Goal: Task Accomplishment & Management: Complete application form

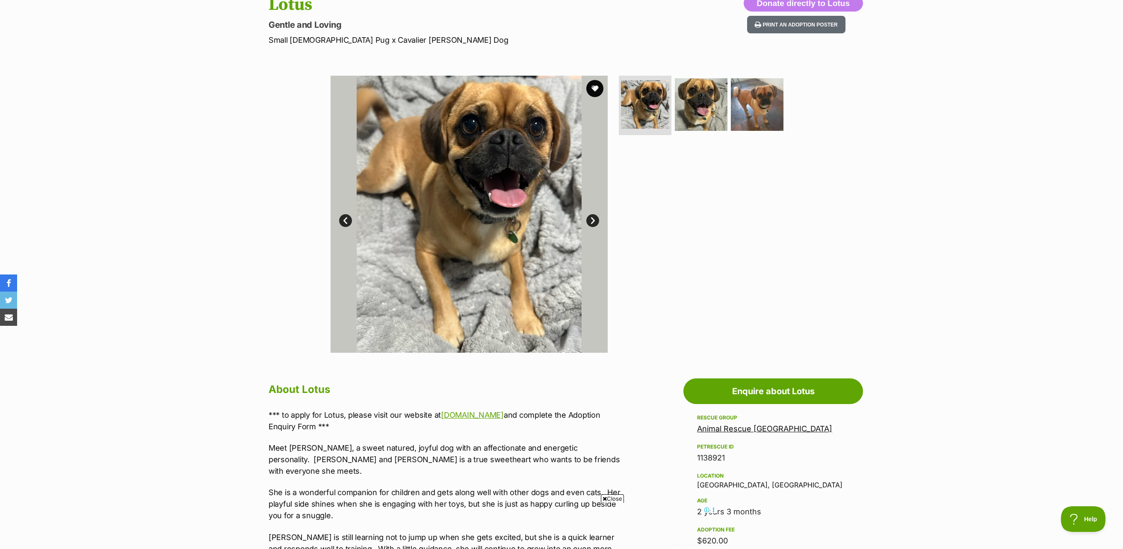
scroll to position [85, 0]
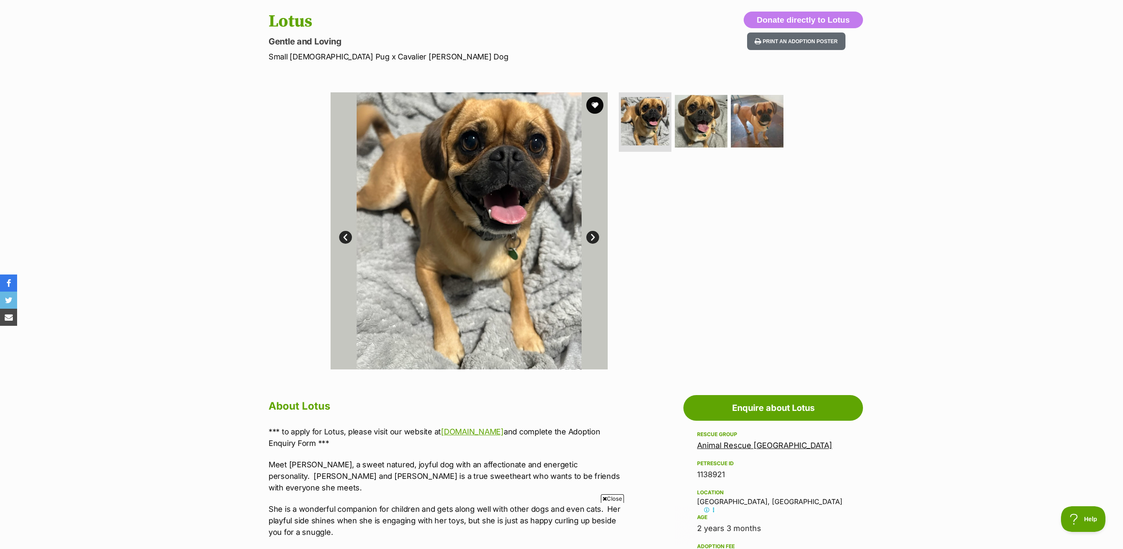
click at [593, 238] on link "Next" at bounding box center [592, 237] width 13 height 13
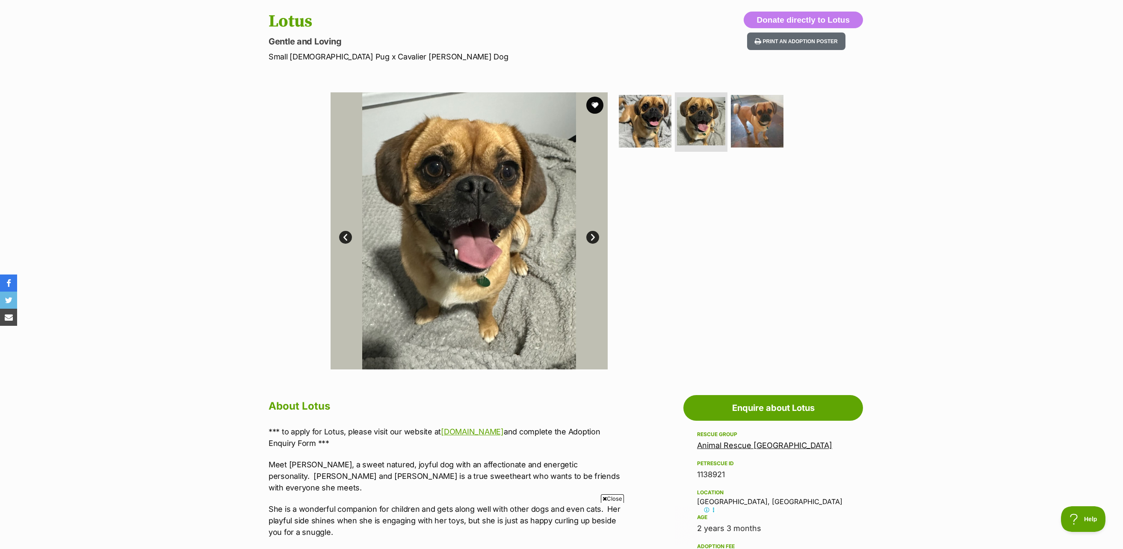
click at [593, 238] on link "Next" at bounding box center [592, 237] width 13 height 13
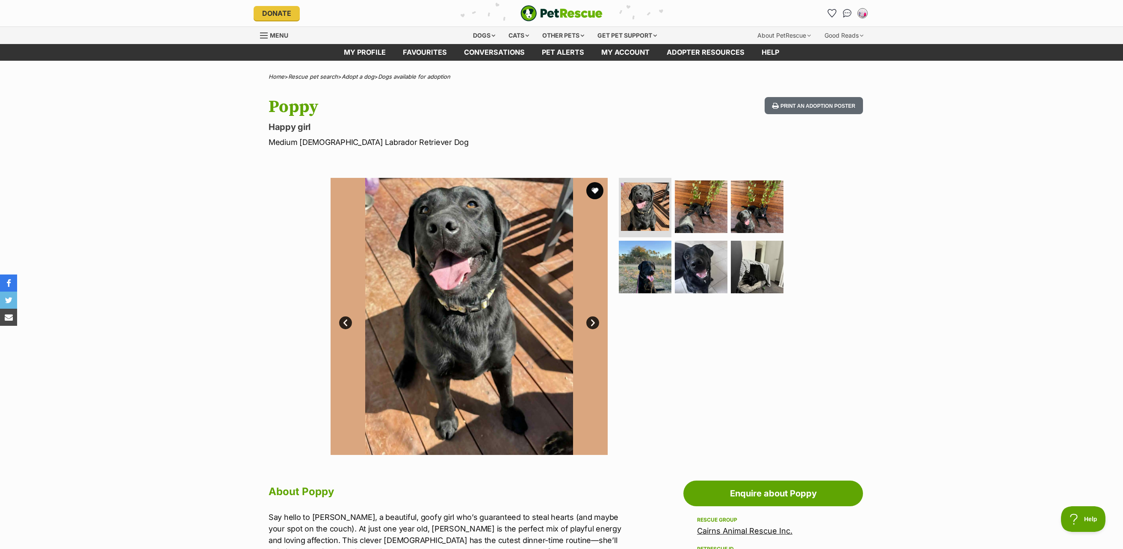
click at [593, 323] on link "Next" at bounding box center [592, 322] width 13 height 13
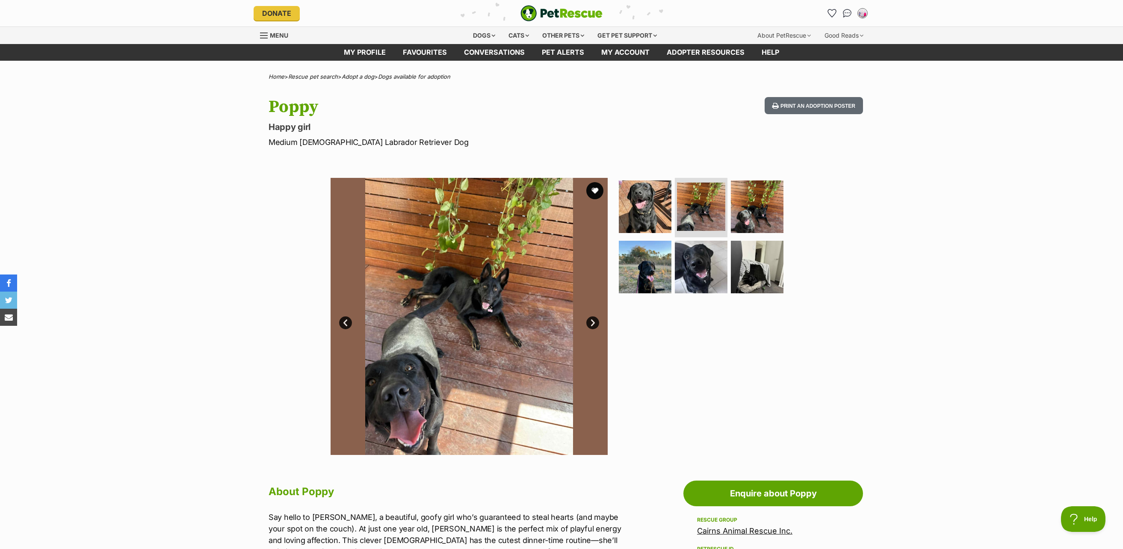
click at [593, 323] on link "Next" at bounding box center [592, 322] width 13 height 13
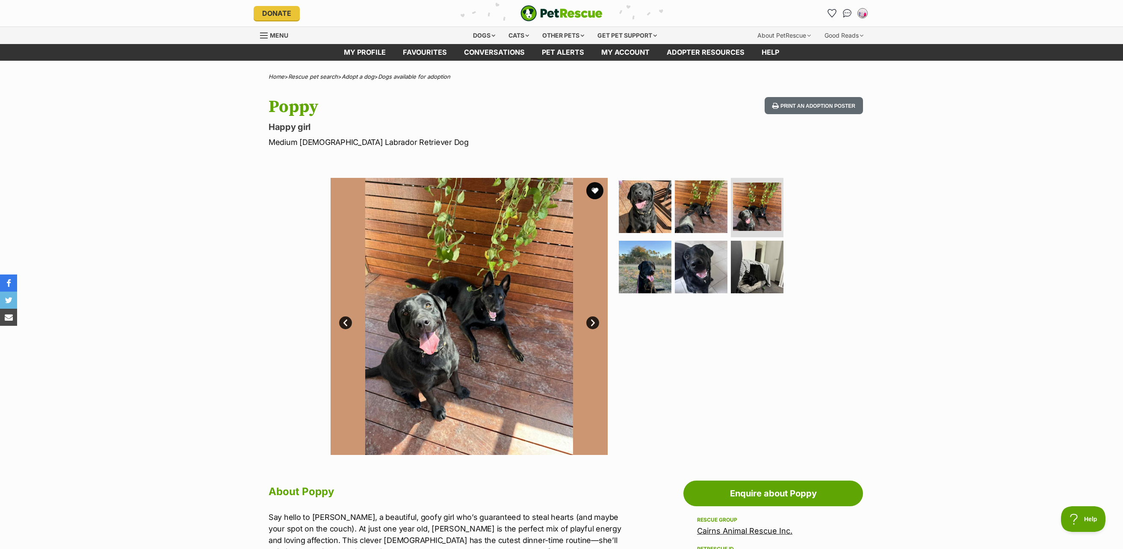
click at [593, 323] on link "Next" at bounding box center [592, 322] width 13 height 13
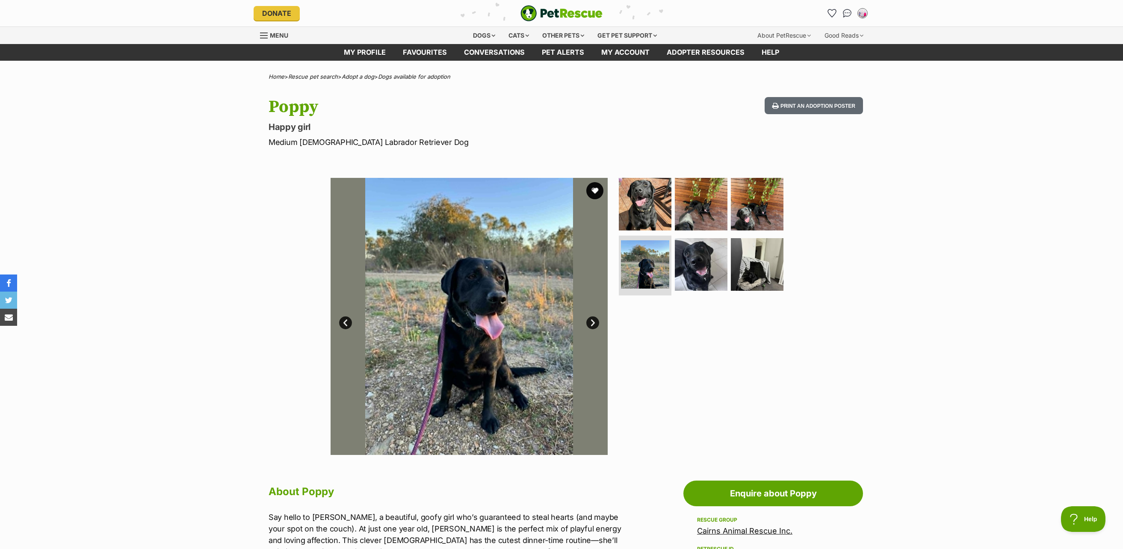
click at [593, 323] on link "Next" at bounding box center [592, 322] width 13 height 13
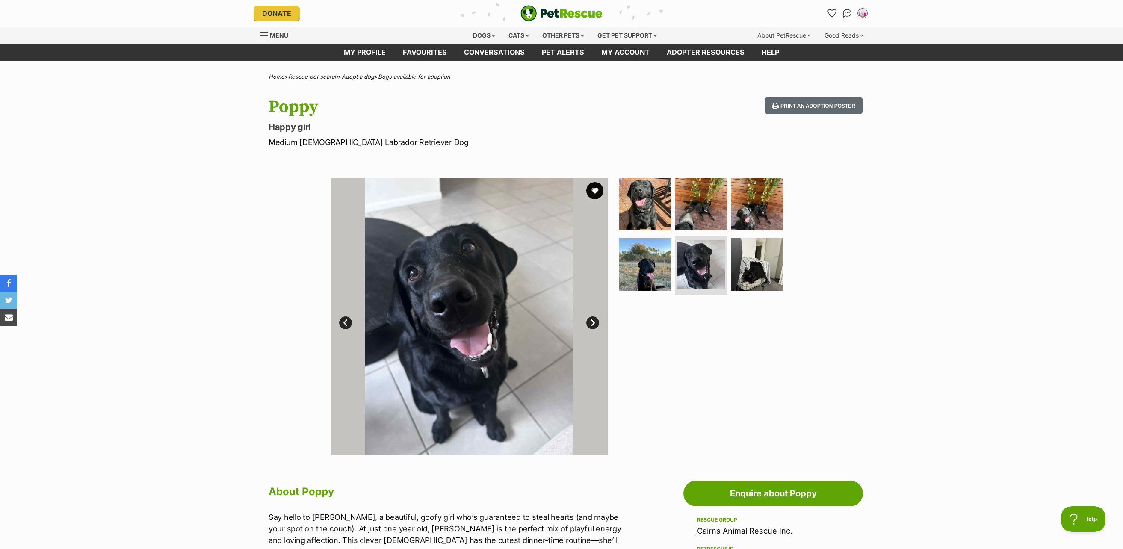
click at [593, 323] on link "Next" at bounding box center [592, 322] width 13 height 13
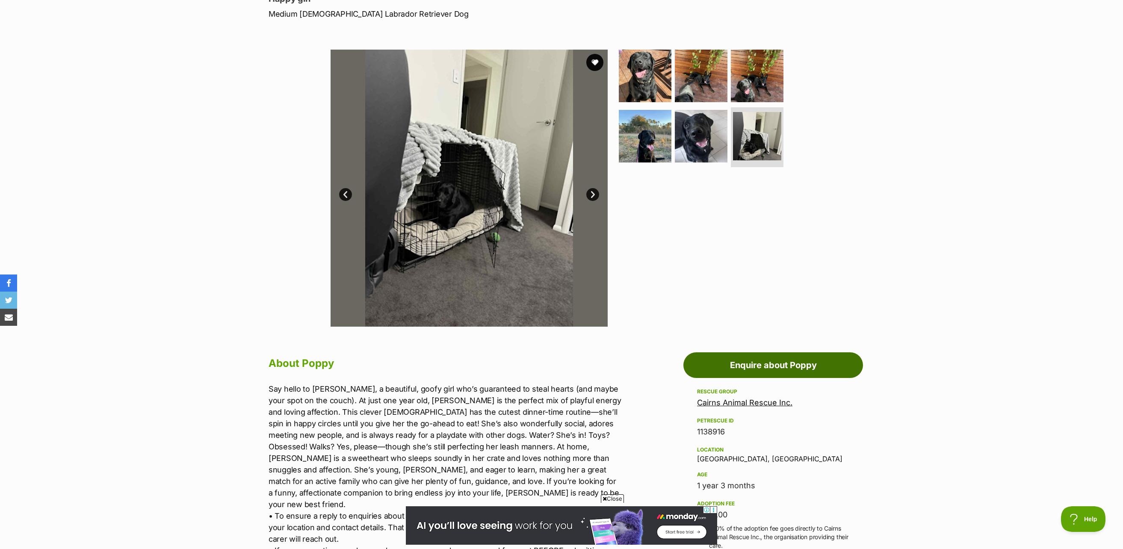
click at [806, 368] on link "Enquire about Poppy" at bounding box center [773, 365] width 180 height 26
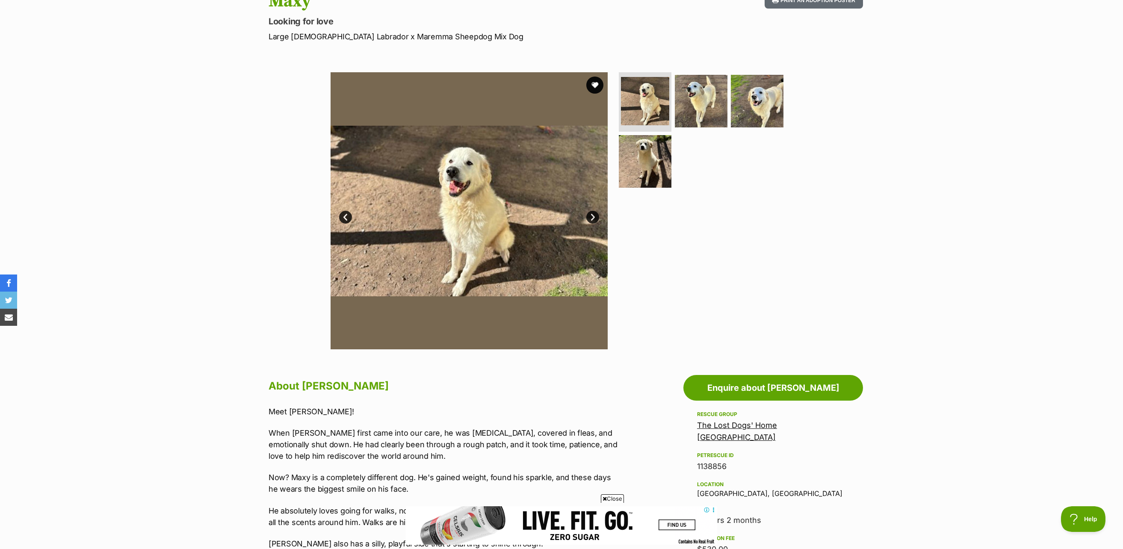
scroll to position [85, 0]
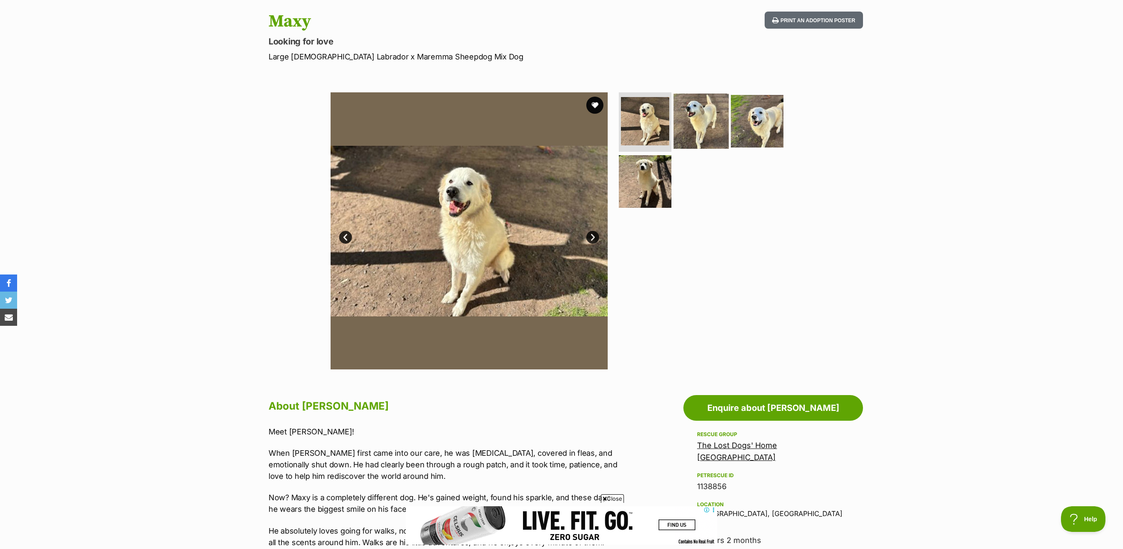
click at [699, 124] on img at bounding box center [700, 120] width 55 height 55
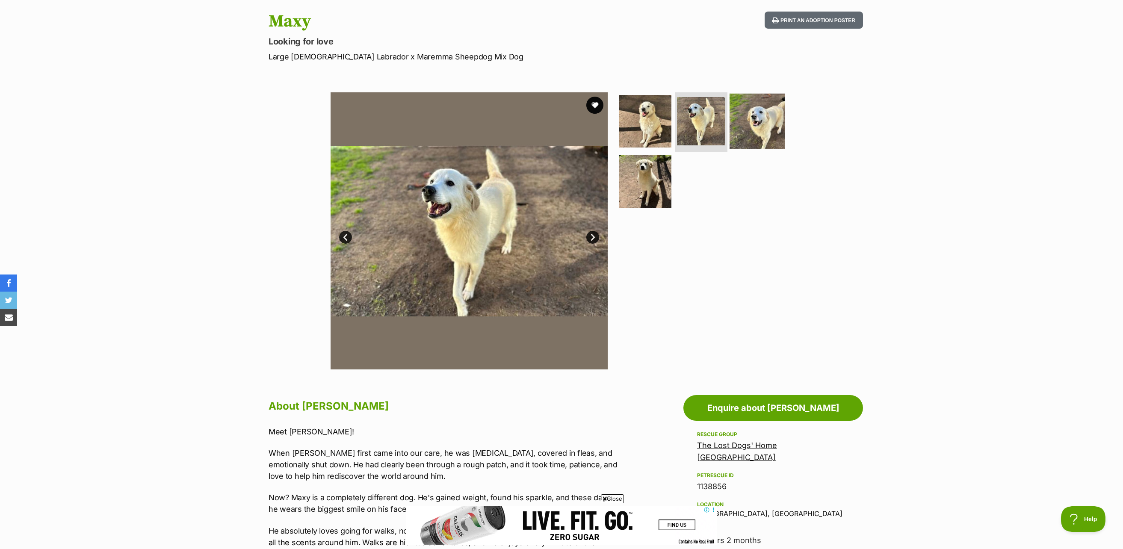
click at [753, 124] on img at bounding box center [756, 120] width 55 height 55
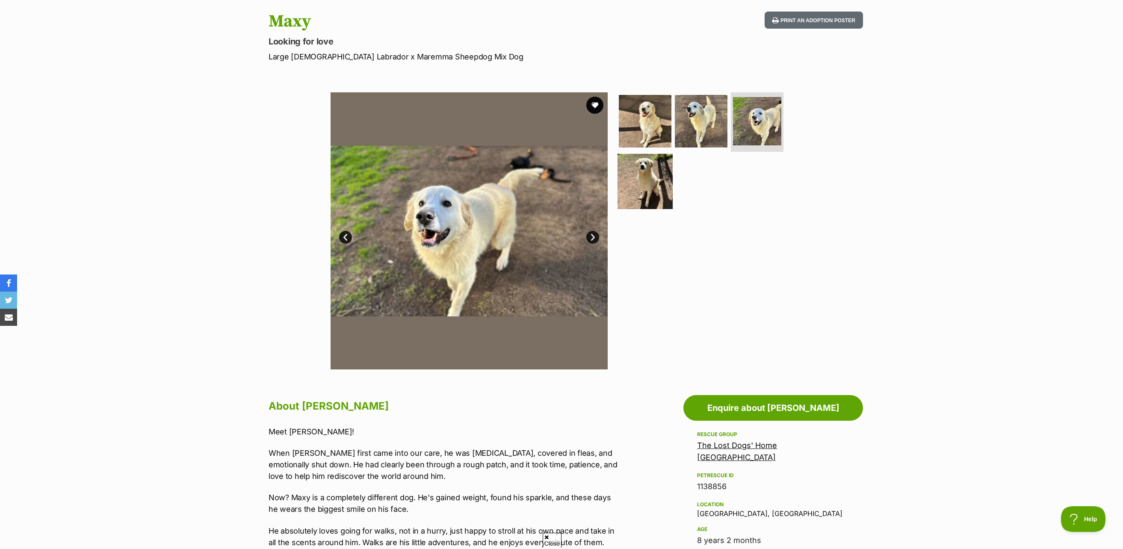
click at [653, 168] on img at bounding box center [644, 181] width 55 height 55
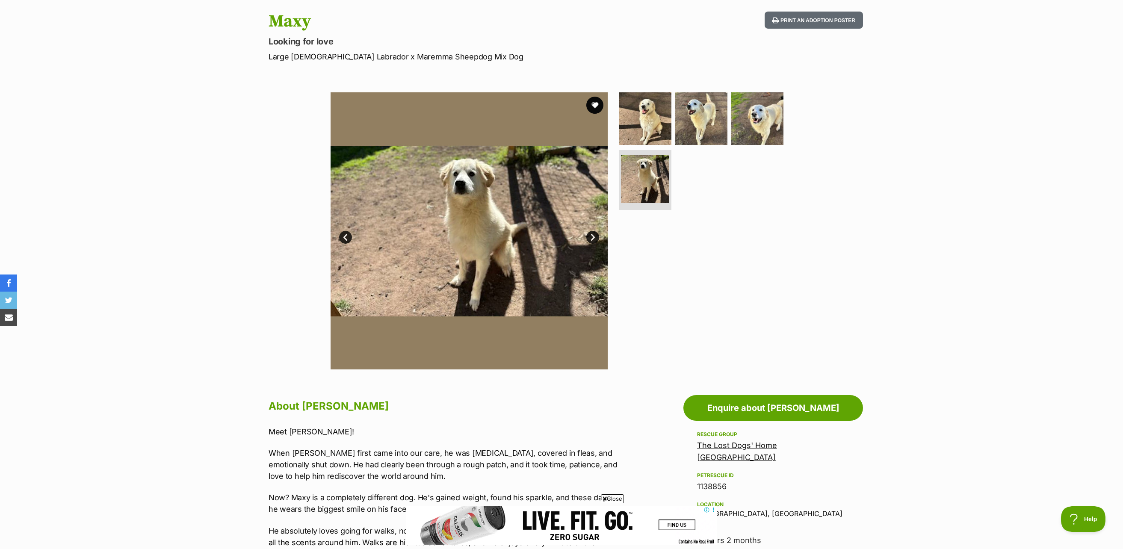
scroll to position [0, 0]
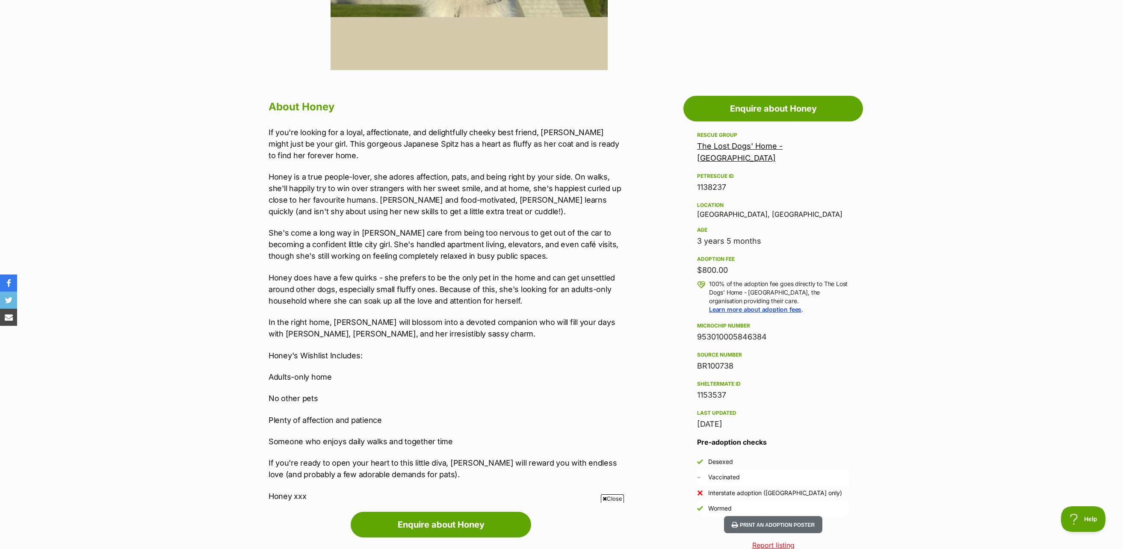
click at [564, 304] on p "Honey does have a few quirks - she prefers to be the only pet in the home and c…" at bounding box center [444, 289] width 353 height 35
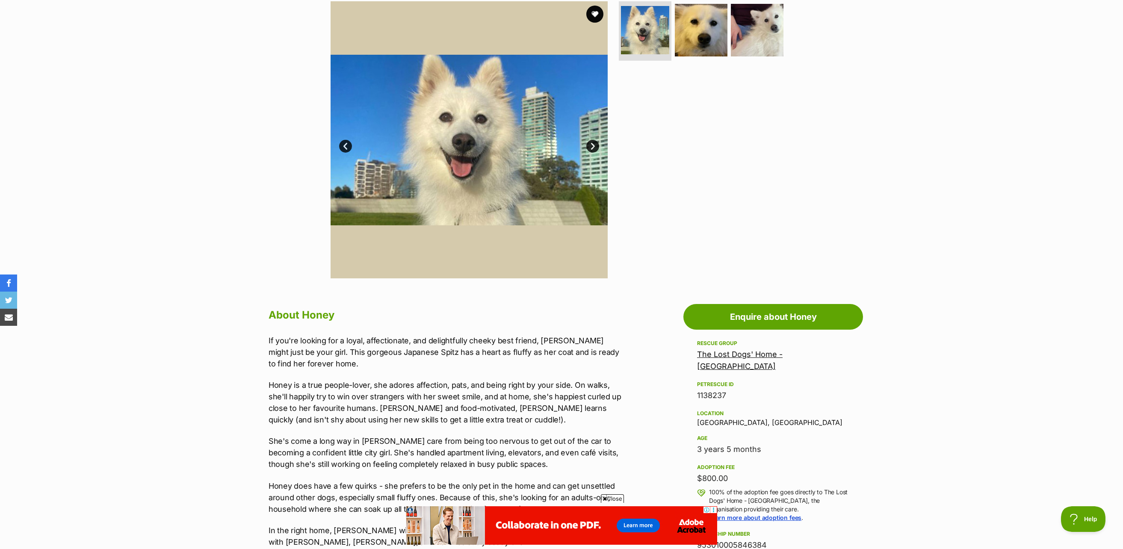
scroll to position [171, 0]
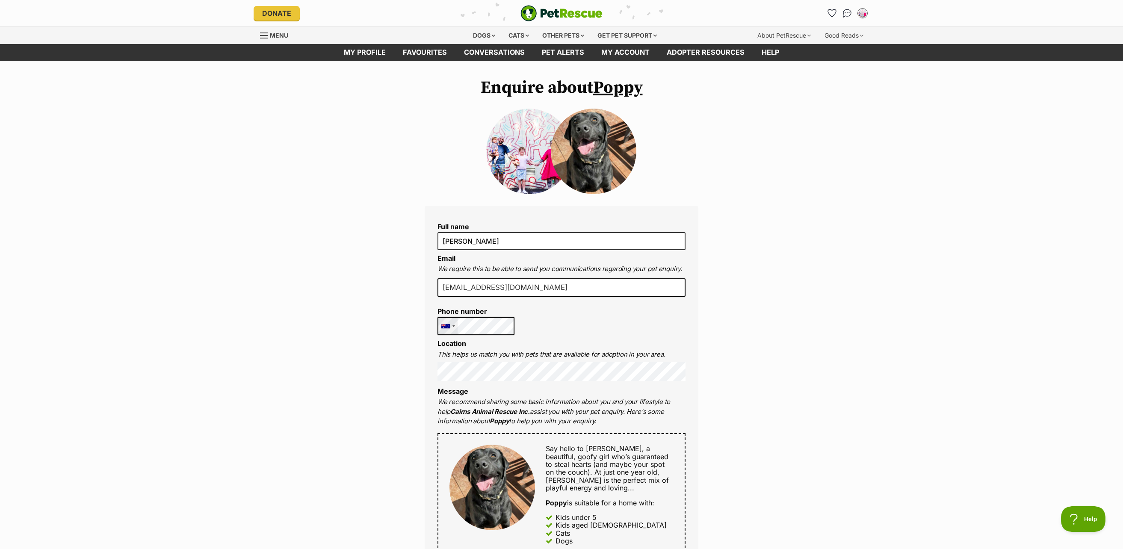
click at [444, 325] on div "United States +1 United Kingdom +44 Afghanistan (‫افغانستان‬‎) +93 Albania (Shq…" at bounding box center [475, 326] width 77 height 19
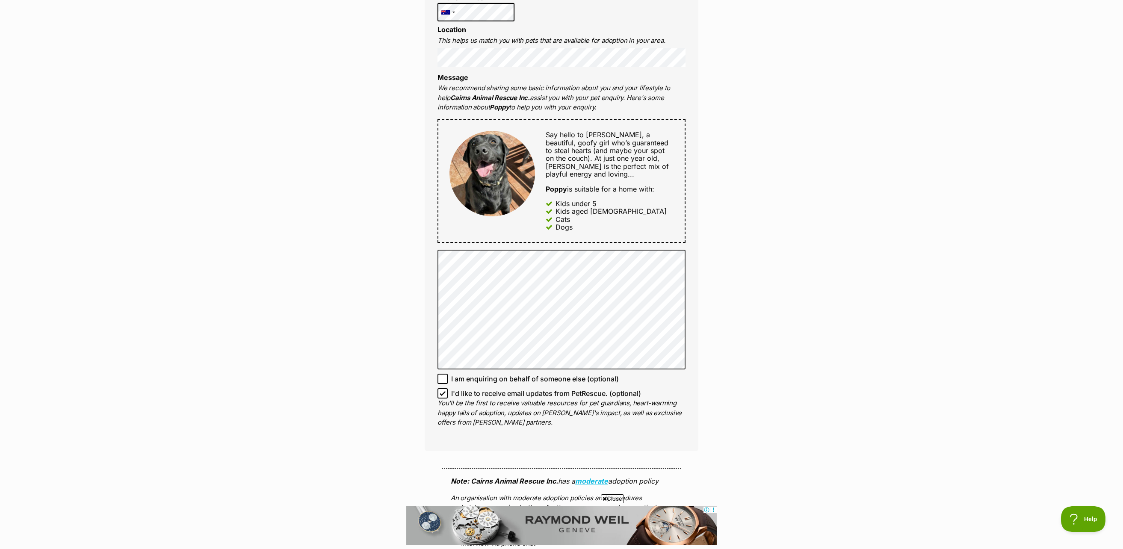
scroll to position [342, 0]
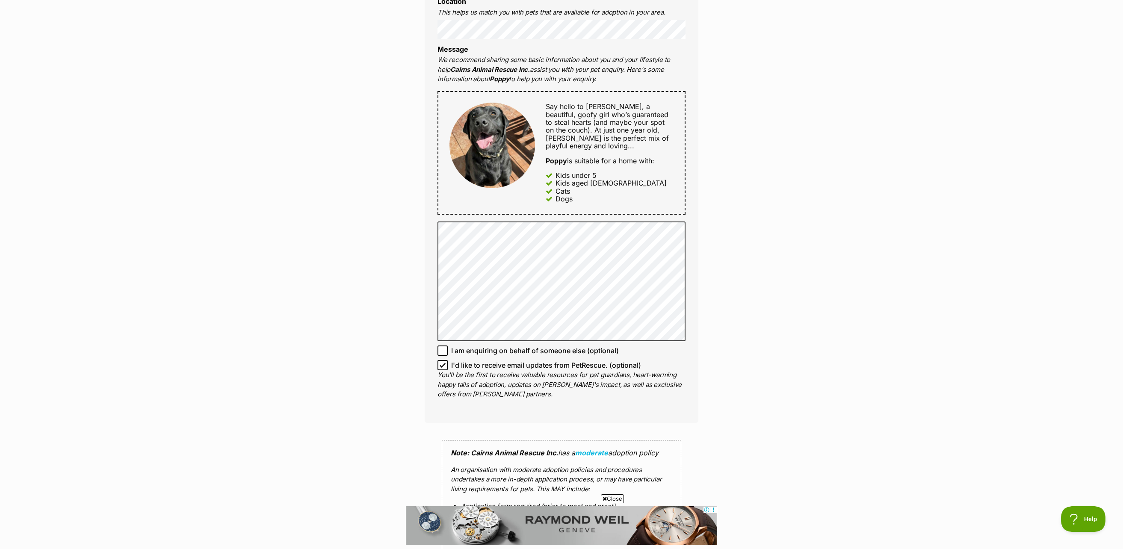
click at [441, 365] on icon at bounding box center [442, 365] width 6 height 6
click at [441, 365] on input "I'd like to receive email updates from PetRescue. (optional)" at bounding box center [442, 365] width 10 height 10
checkbox input "false"
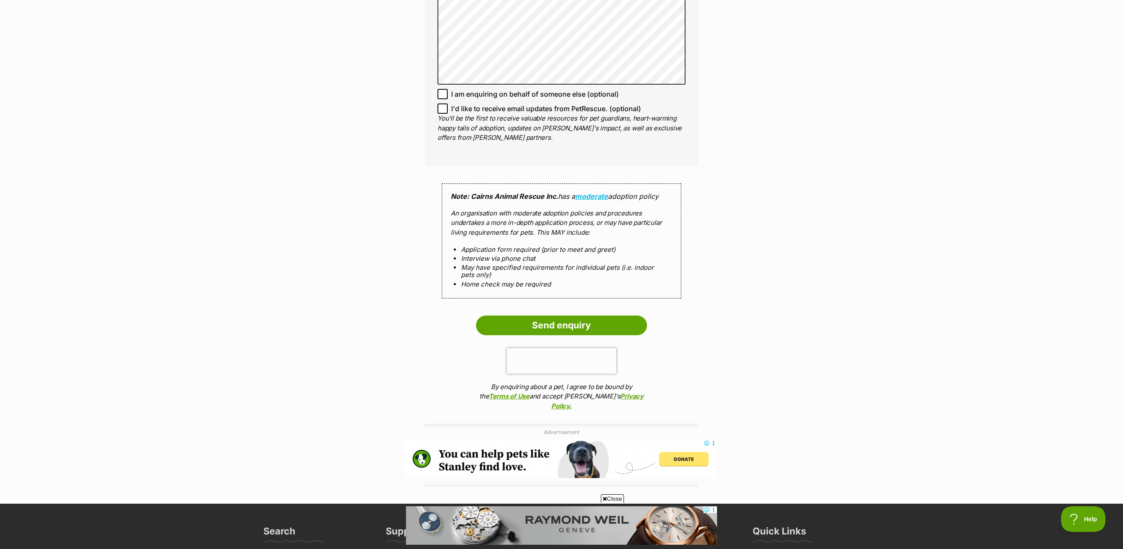
drag, startPoint x: 611, startPoint y: 498, endPoint x: 613, endPoint y: 492, distance: 6.2
click at [612, 495] on span "Close" at bounding box center [612, 498] width 23 height 9
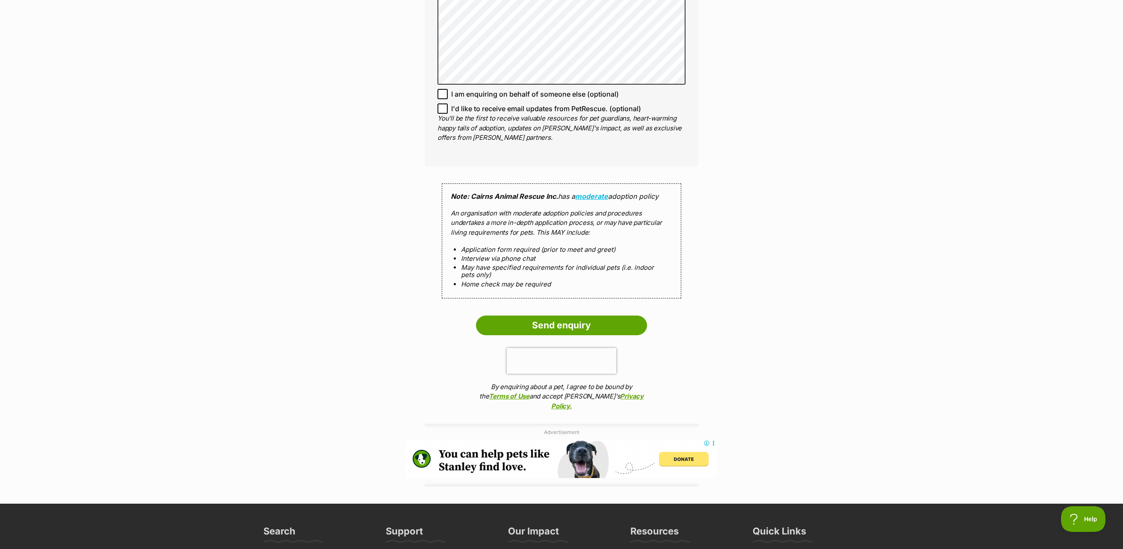
click at [570, 323] on input "Send enquiry" at bounding box center [561, 325] width 171 height 20
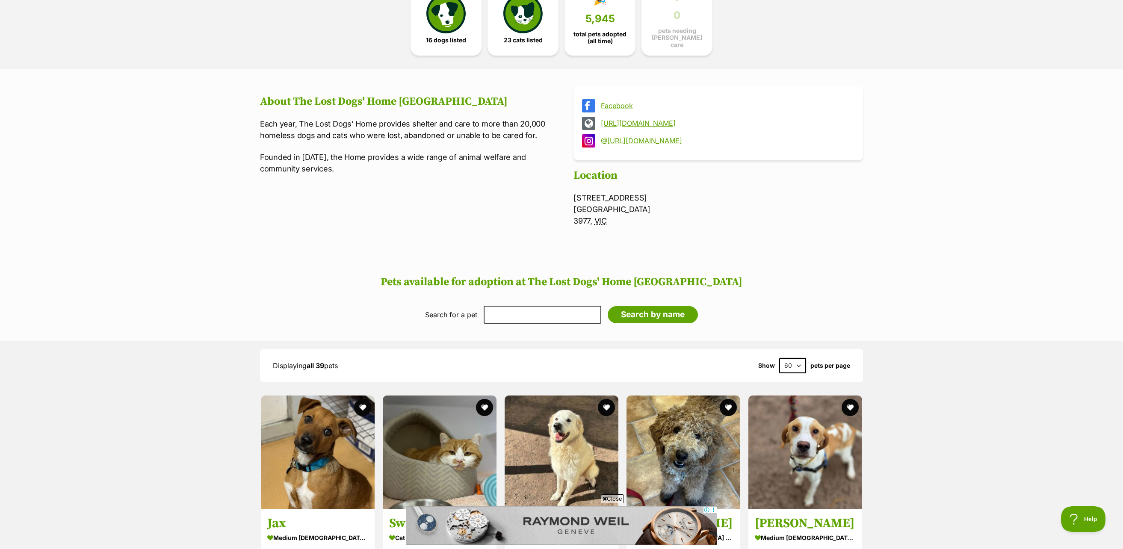
scroll to position [256, 0]
click at [438, 27] on img at bounding box center [445, 10] width 39 height 39
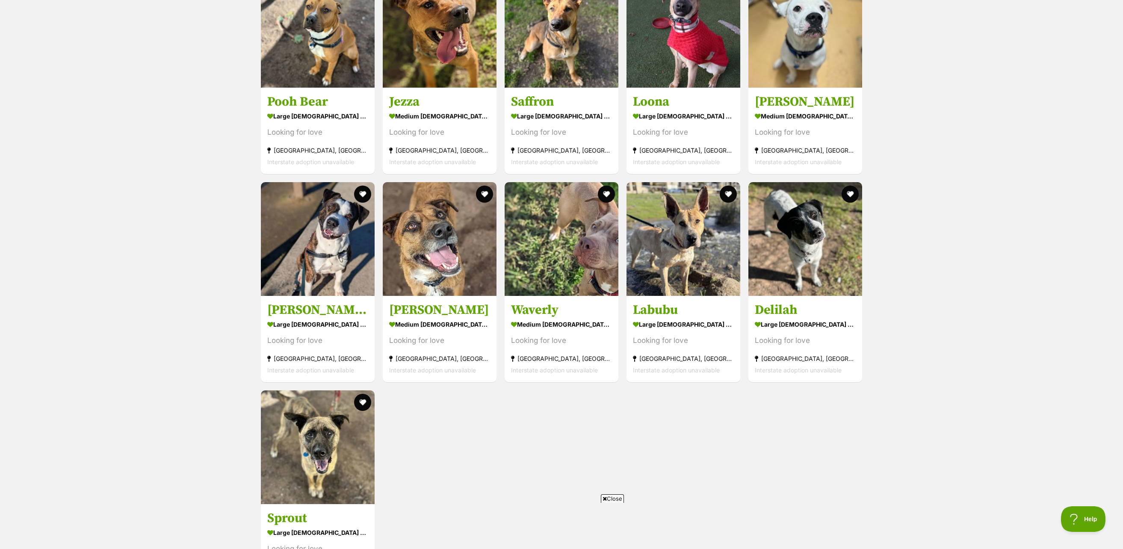
scroll to position [828, 0]
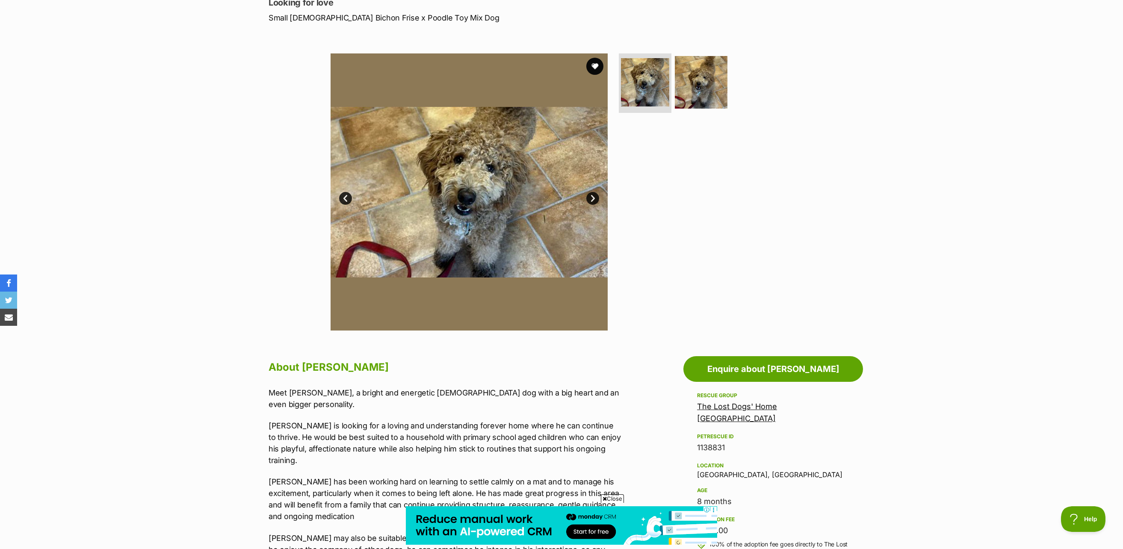
scroll to position [85, 0]
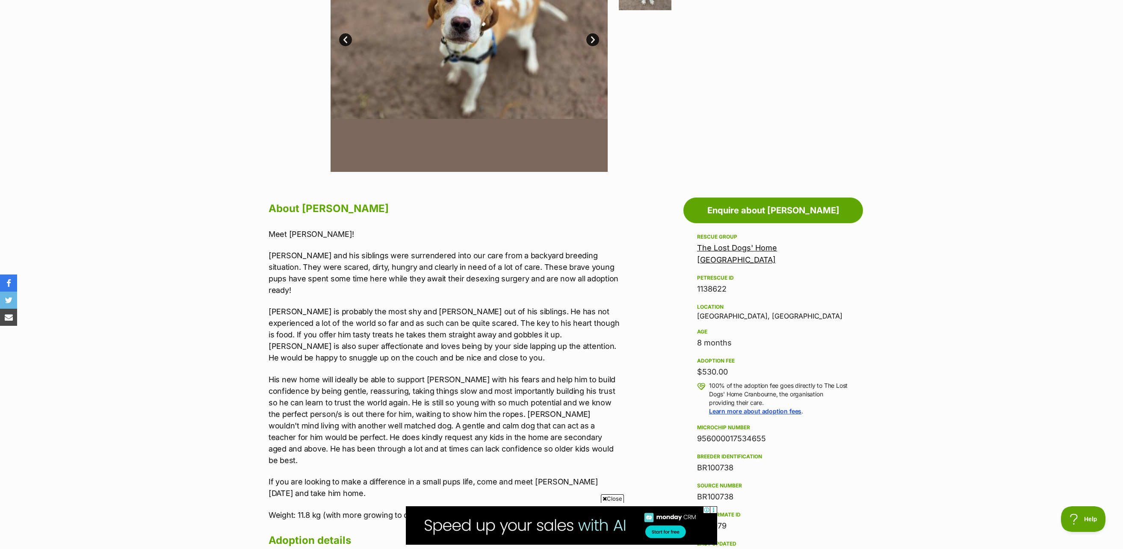
scroll to position [299, 0]
